Goal: Task Accomplishment & Management: Use online tool/utility

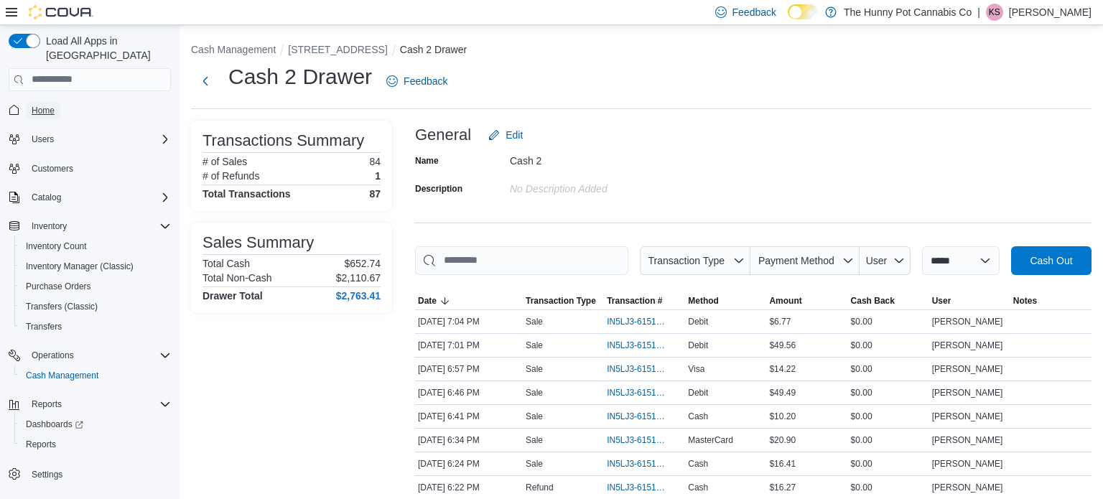
click at [56, 102] on link "Home" at bounding box center [43, 110] width 34 height 17
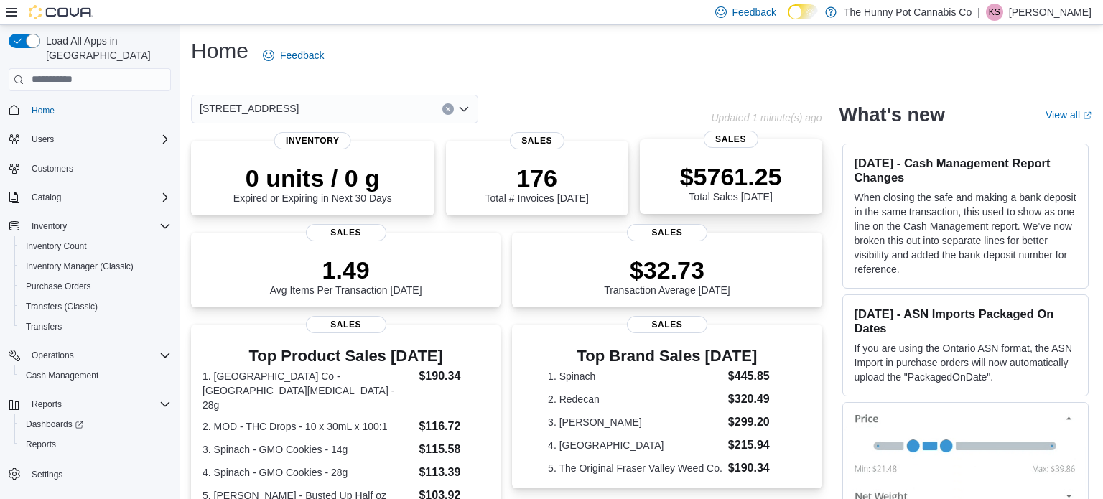
click at [714, 170] on p "$5761.25" at bounding box center [731, 176] width 102 height 29
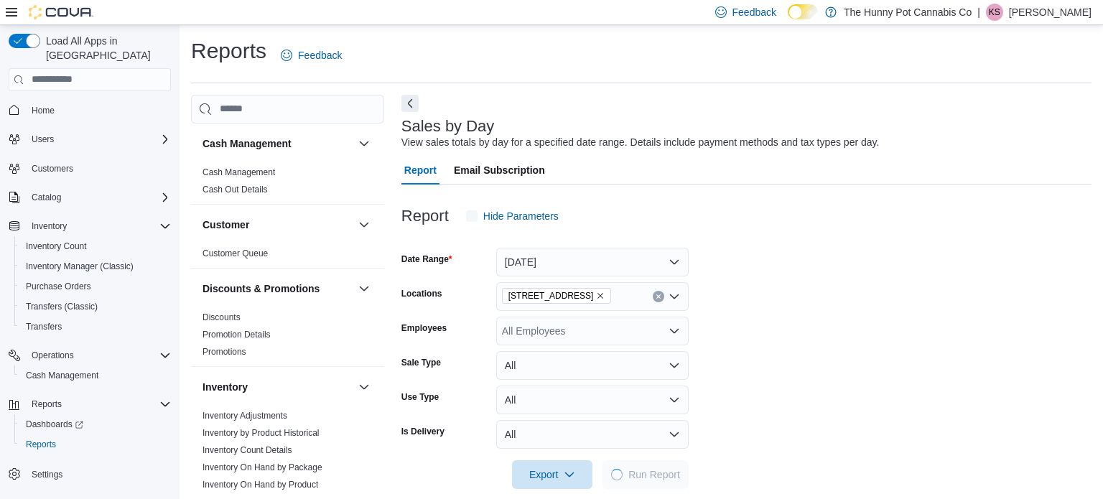
scroll to position [18, 0]
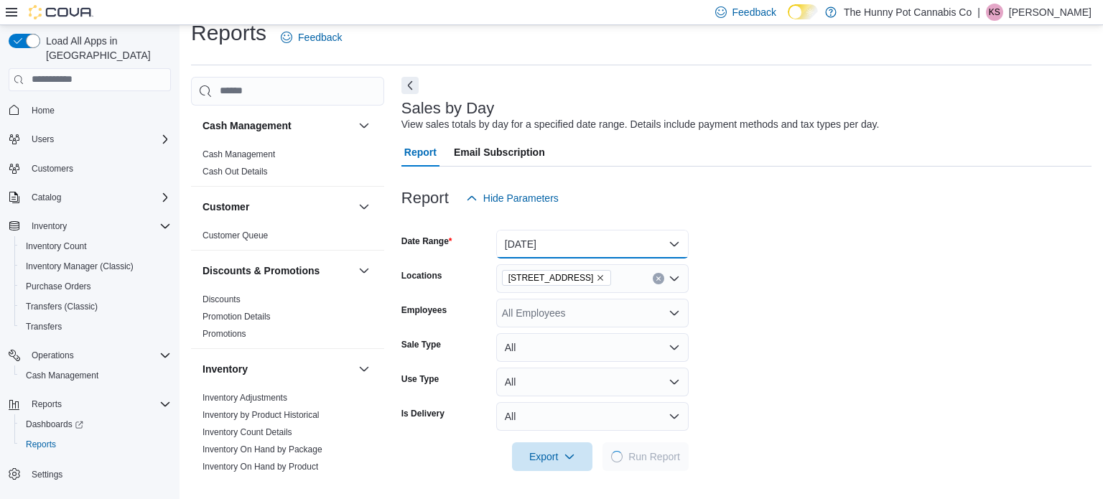
click at [569, 249] on button "[DATE]" at bounding box center [592, 244] width 192 height 29
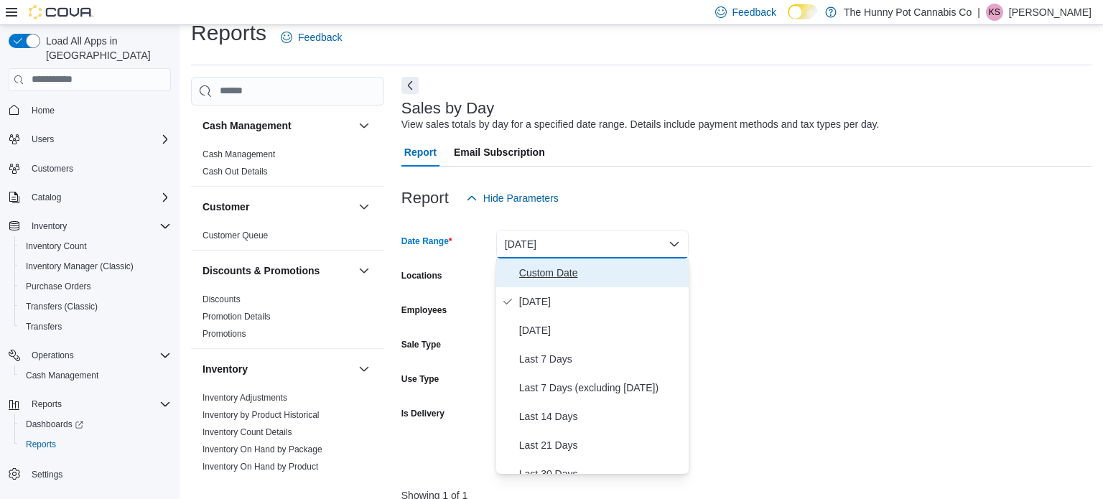
click at [576, 276] on span "Custom Date" at bounding box center [601, 272] width 164 height 17
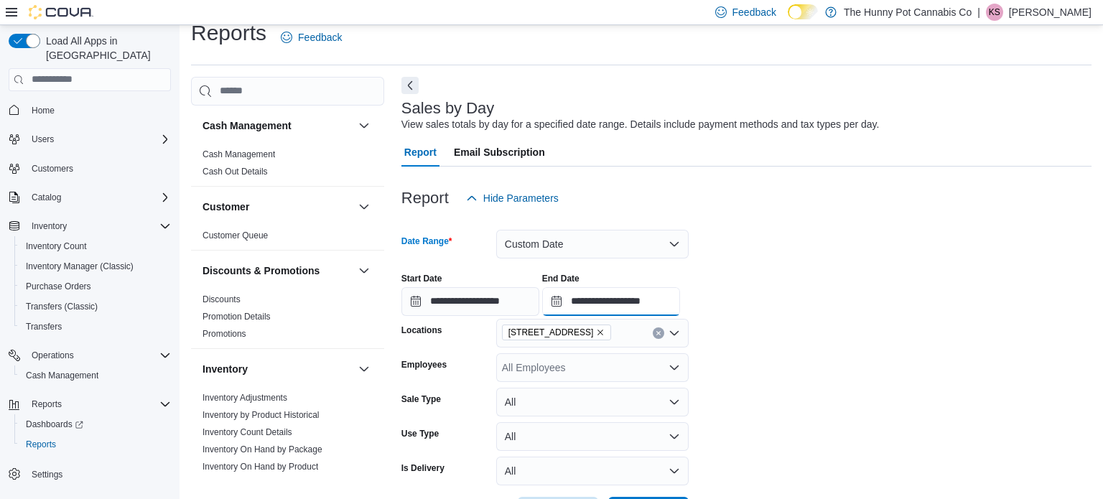
click at [680, 304] on input "**********" at bounding box center [611, 301] width 138 height 29
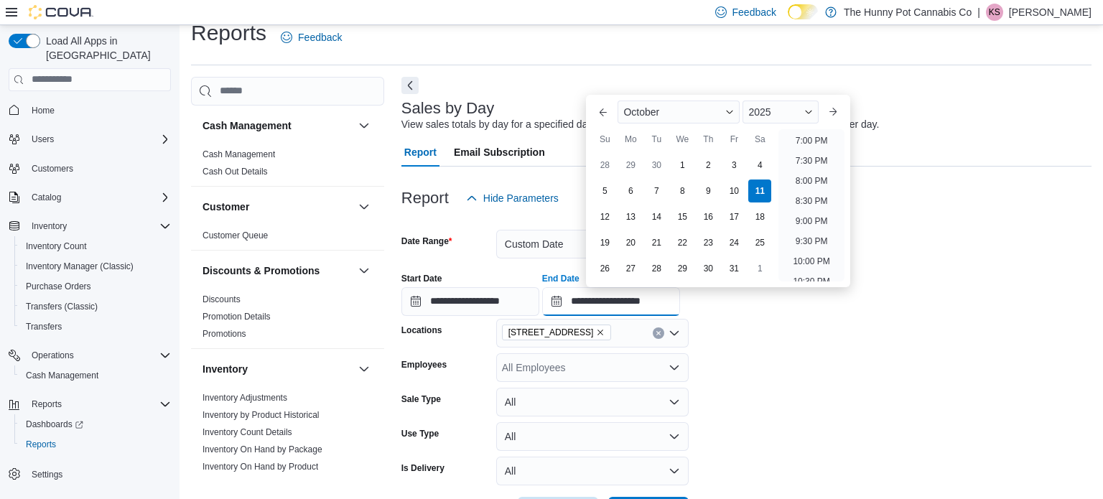
scroll to position [762, 0]
click at [811, 146] on li "7:00 PM" at bounding box center [812, 142] width 44 height 17
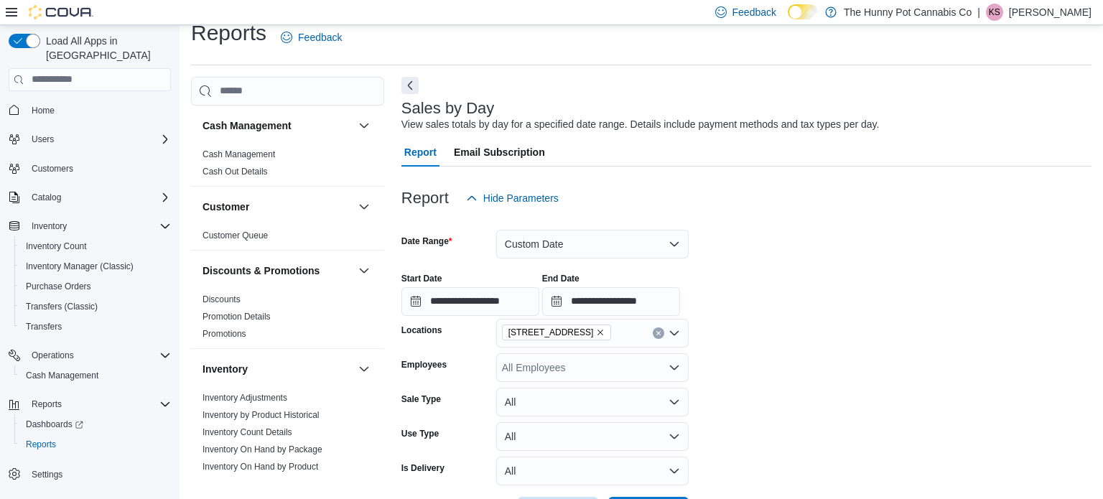
click at [782, 227] on div at bounding box center [746, 221] width 690 height 17
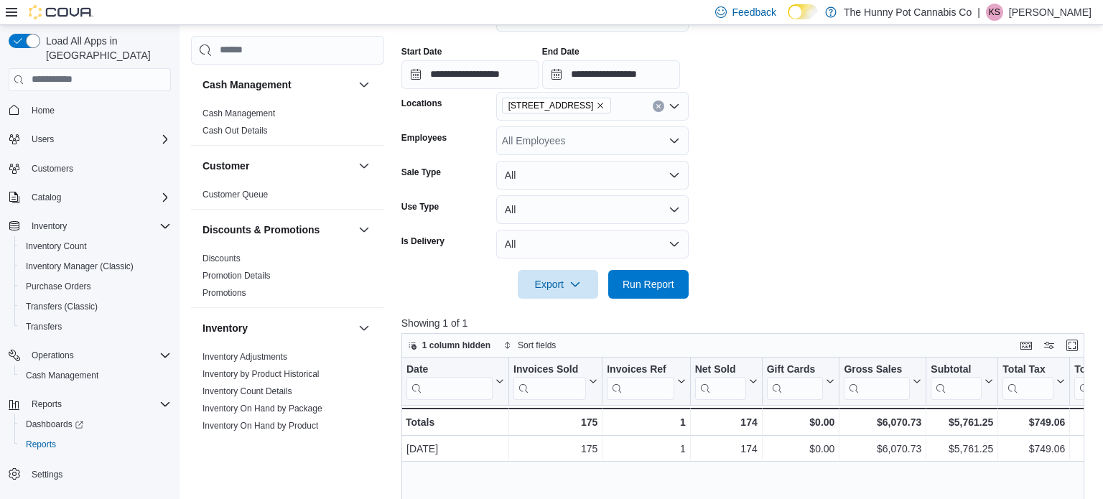
scroll to position [243, 0]
click at [642, 279] on span "Run Report" at bounding box center [649, 285] width 52 height 14
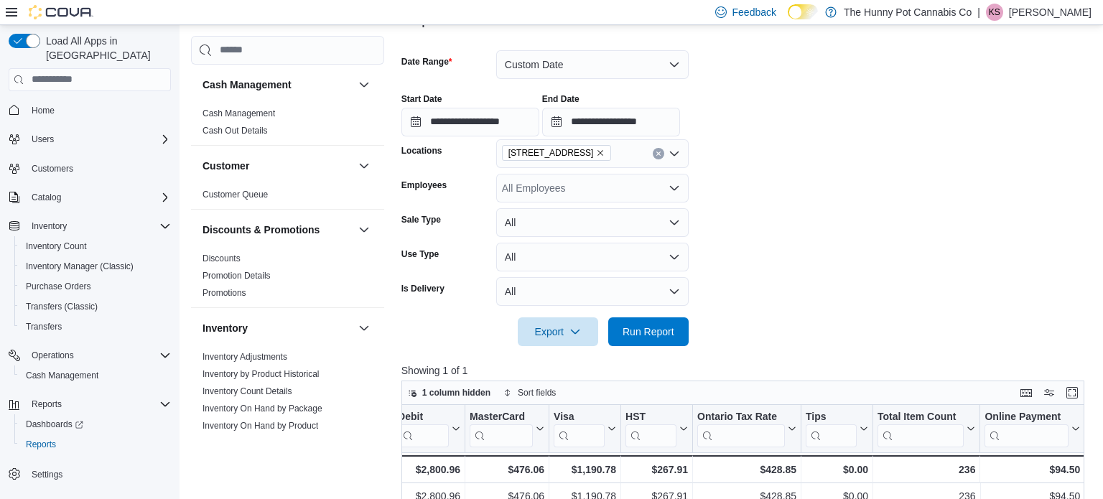
scroll to position [195, 0]
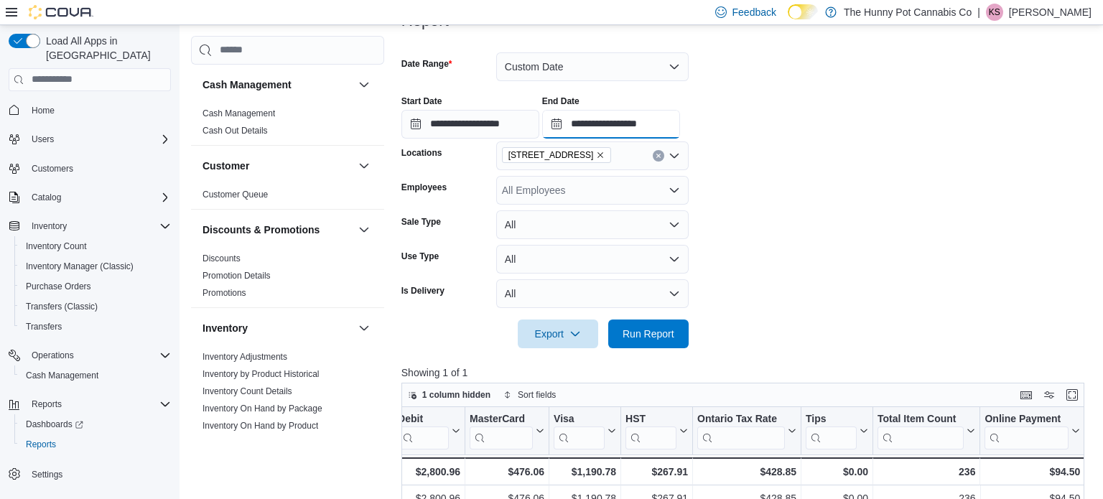
click at [680, 131] on input "**********" at bounding box center [611, 124] width 138 height 29
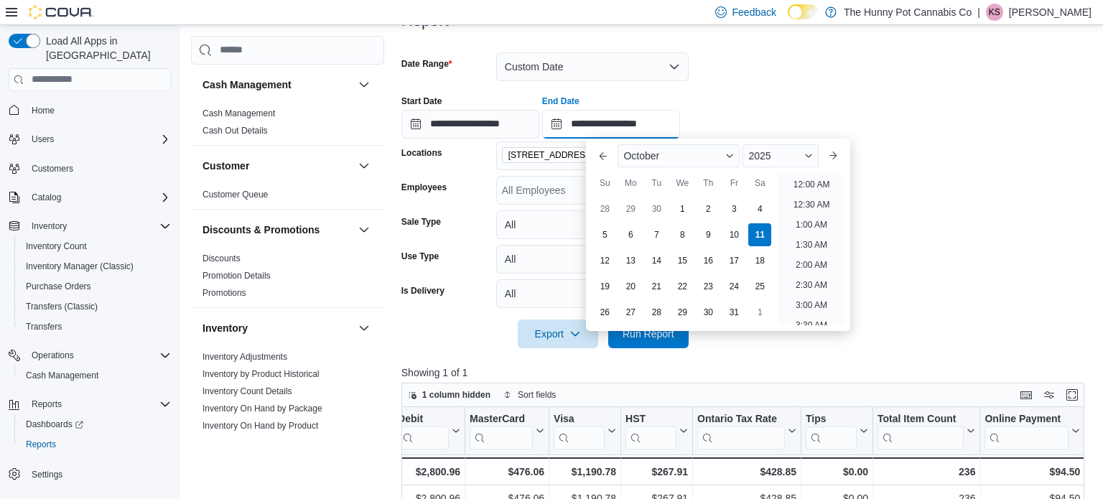
scroll to position [809, 0]
click at [815, 181] on li "8:00 PM" at bounding box center [812, 180] width 44 height 17
type input "**********"
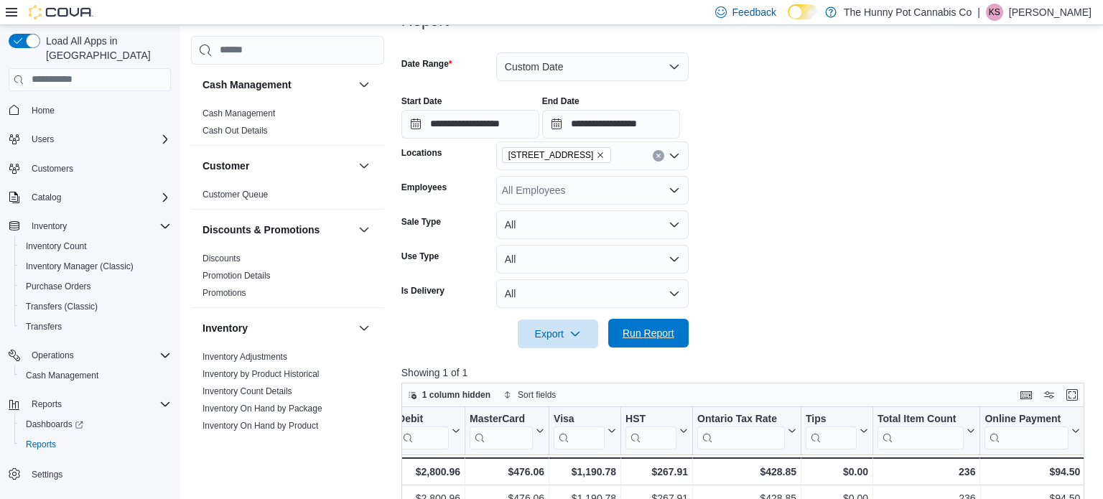
click at [671, 325] on span "Run Report" at bounding box center [648, 333] width 63 height 29
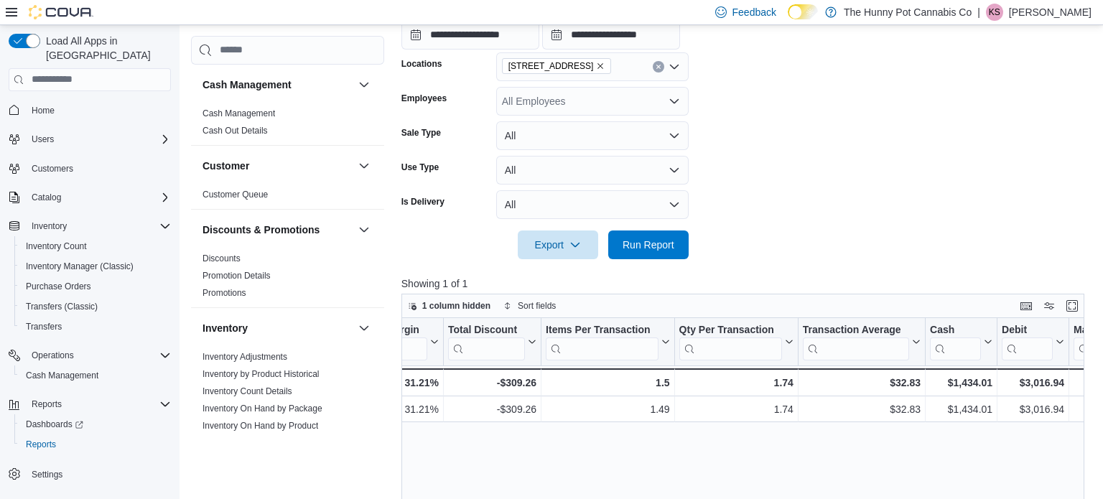
scroll to position [0, 1583]
